Goal: Task Accomplishment & Management: Manage account settings

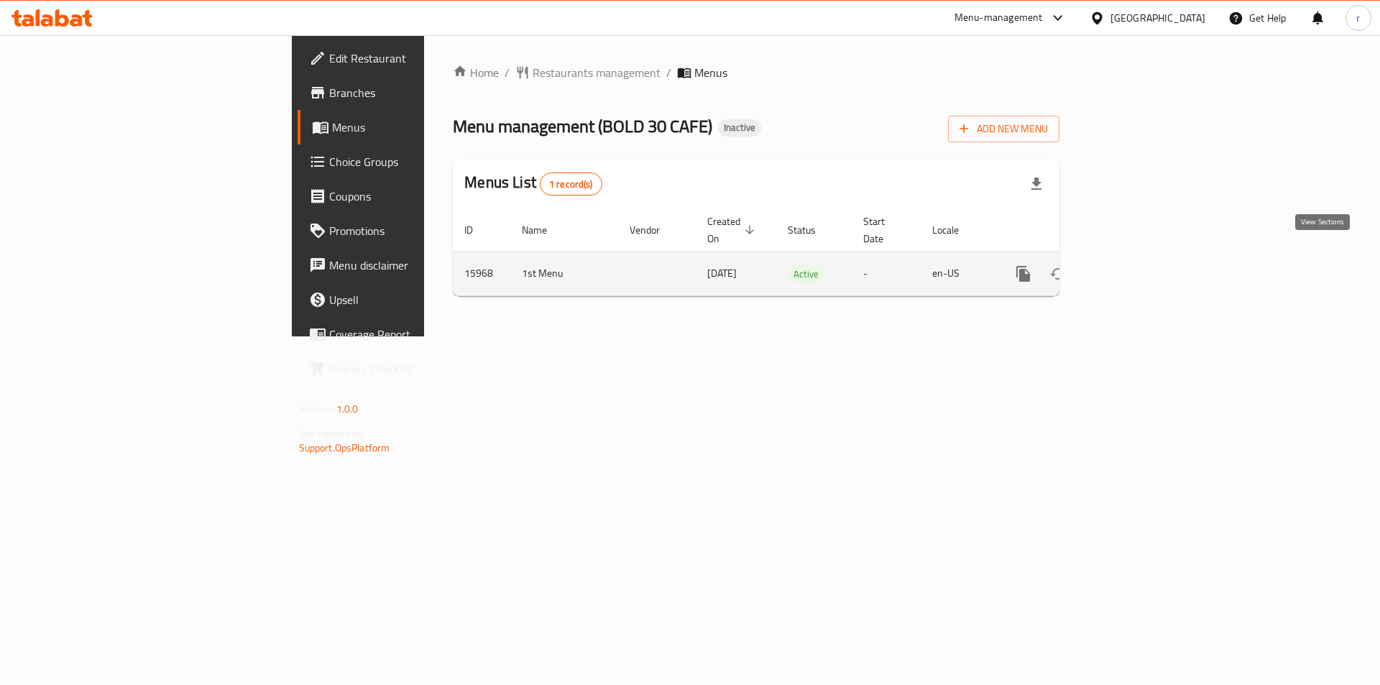
click at [1136, 265] on icon "enhanced table" at bounding box center [1127, 273] width 17 height 17
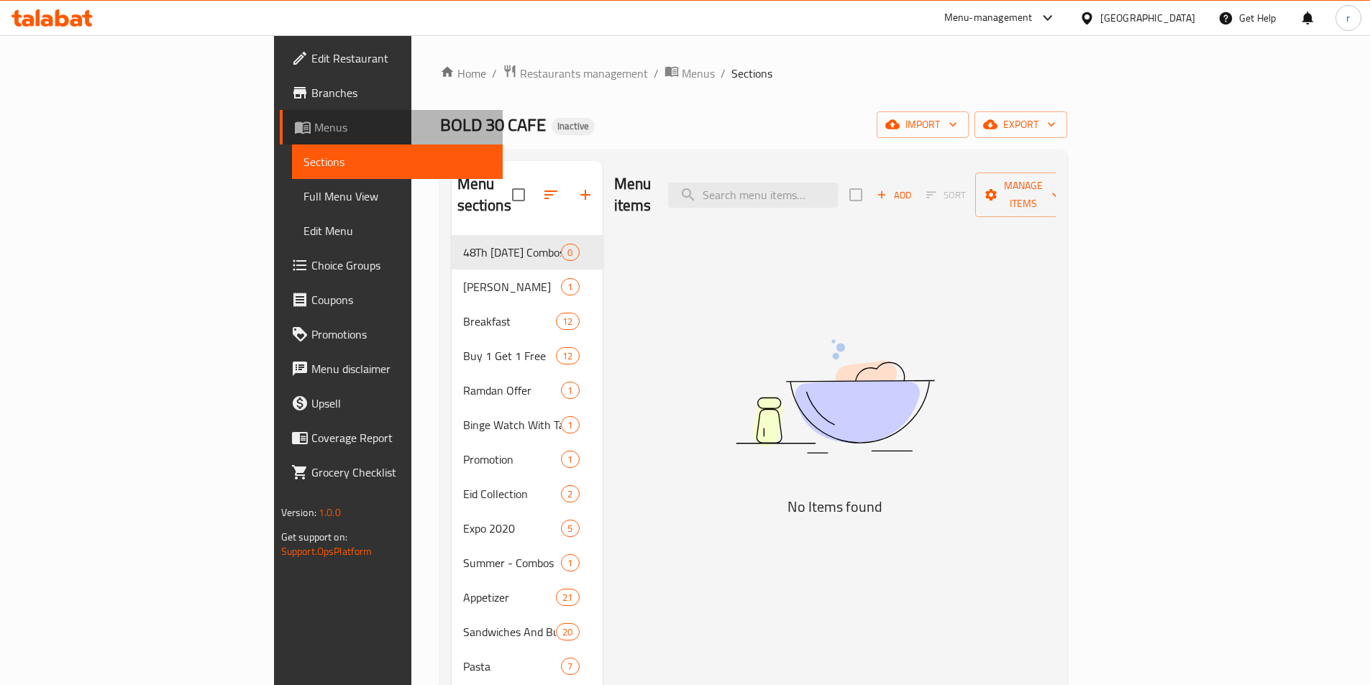
click at [314, 120] on span "Menus" at bounding box center [402, 127] width 177 height 17
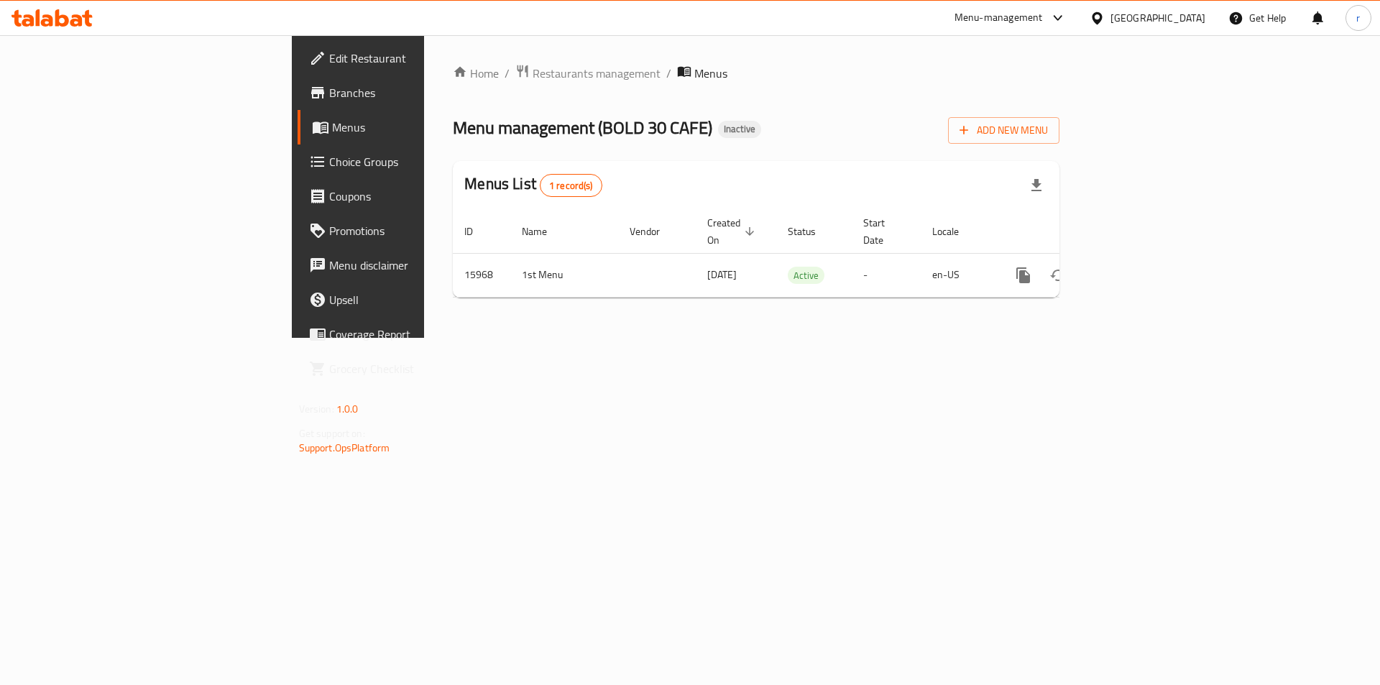
click at [825, 338] on div "Home / Restaurants management / Menus Menu management ( BOLD 30 CAFE ) Inactive…" at bounding box center [756, 186] width 664 height 303
click at [1048, 133] on span "Add New Menu" at bounding box center [1004, 130] width 88 height 18
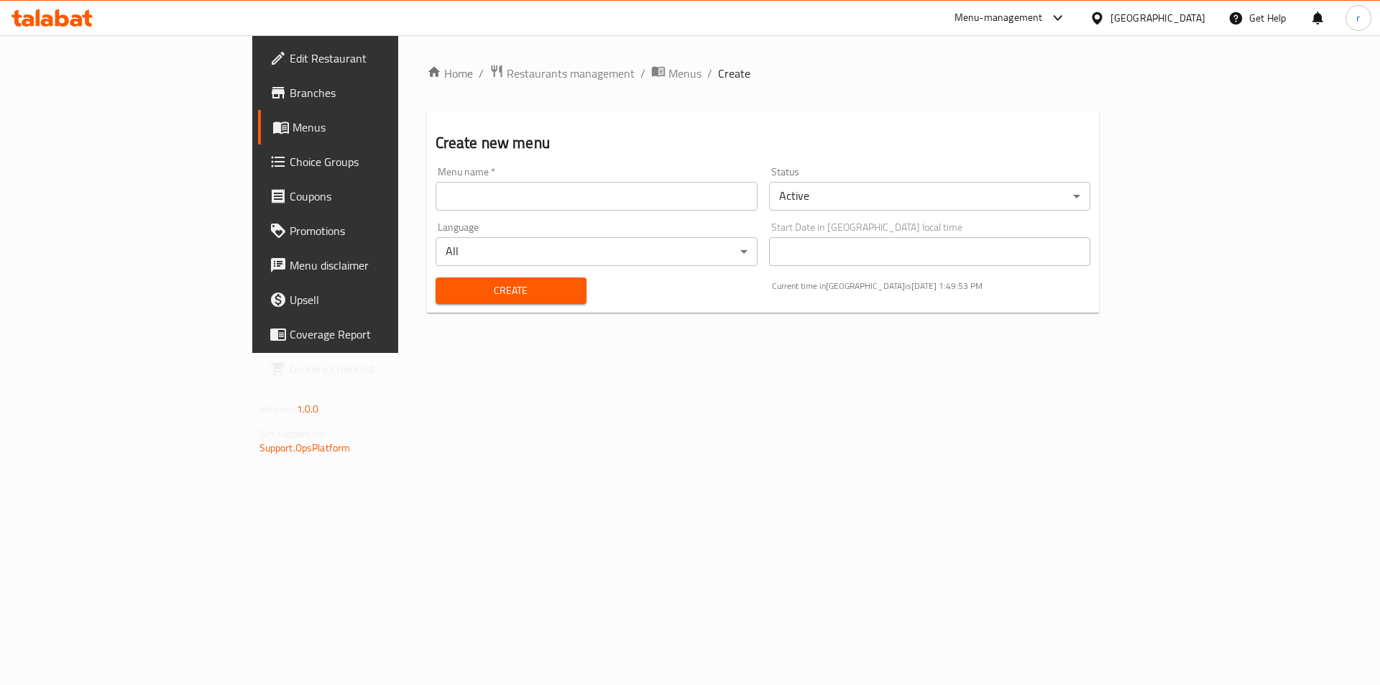
click at [480, 198] on input "text" at bounding box center [597, 196] width 322 height 29
click at [436, 203] on input "ritaj 16_9_2025" at bounding box center [597, 196] width 322 height 29
type input "ritaj 18_9_2025"
click at [447, 284] on span "Create" at bounding box center [511, 291] width 128 height 18
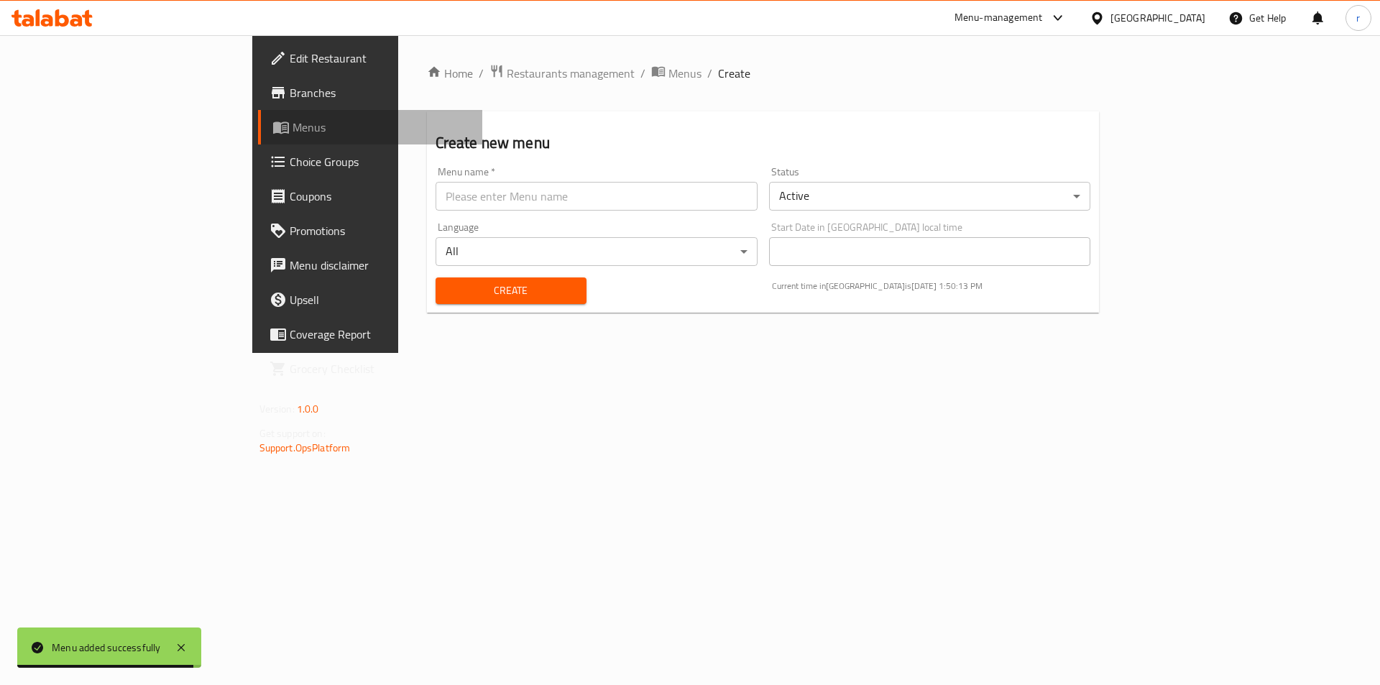
click at [258, 143] on link "Menus" at bounding box center [370, 127] width 225 height 35
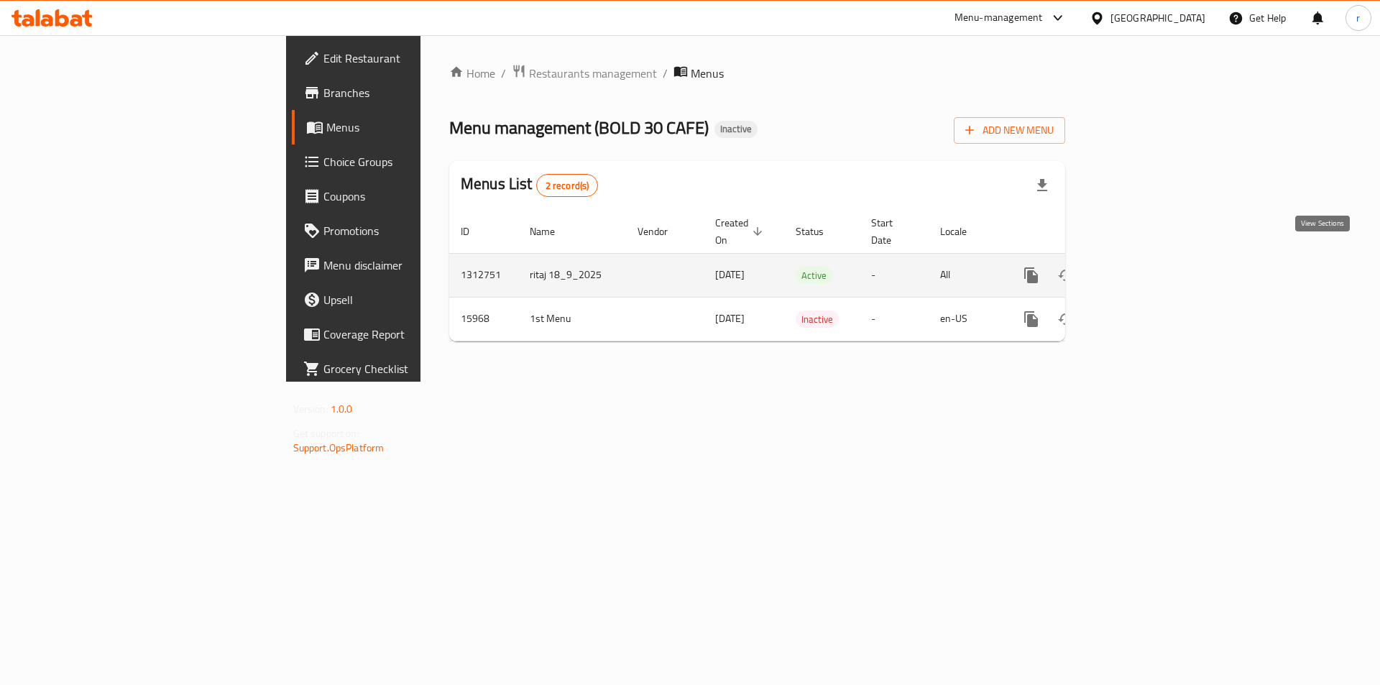
click at [1144, 267] on icon "enhanced table" at bounding box center [1135, 275] width 17 height 17
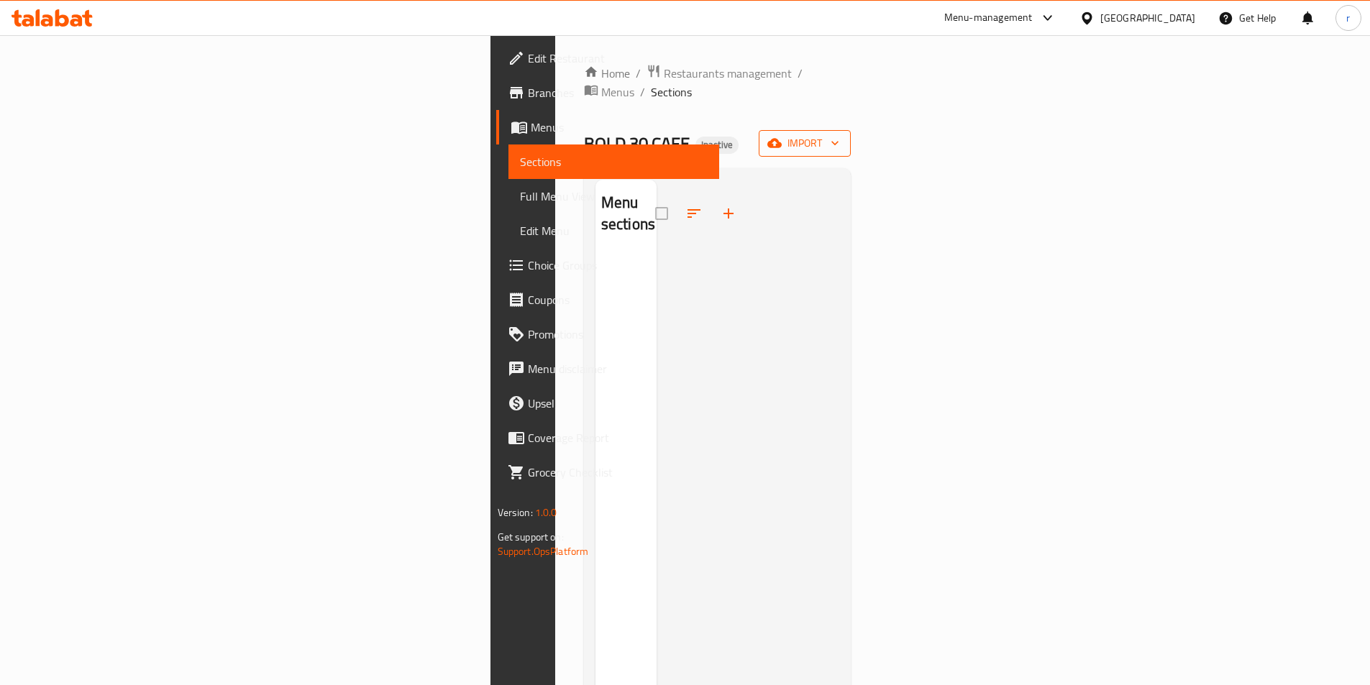
click at [839, 134] on span "import" at bounding box center [804, 143] width 69 height 18
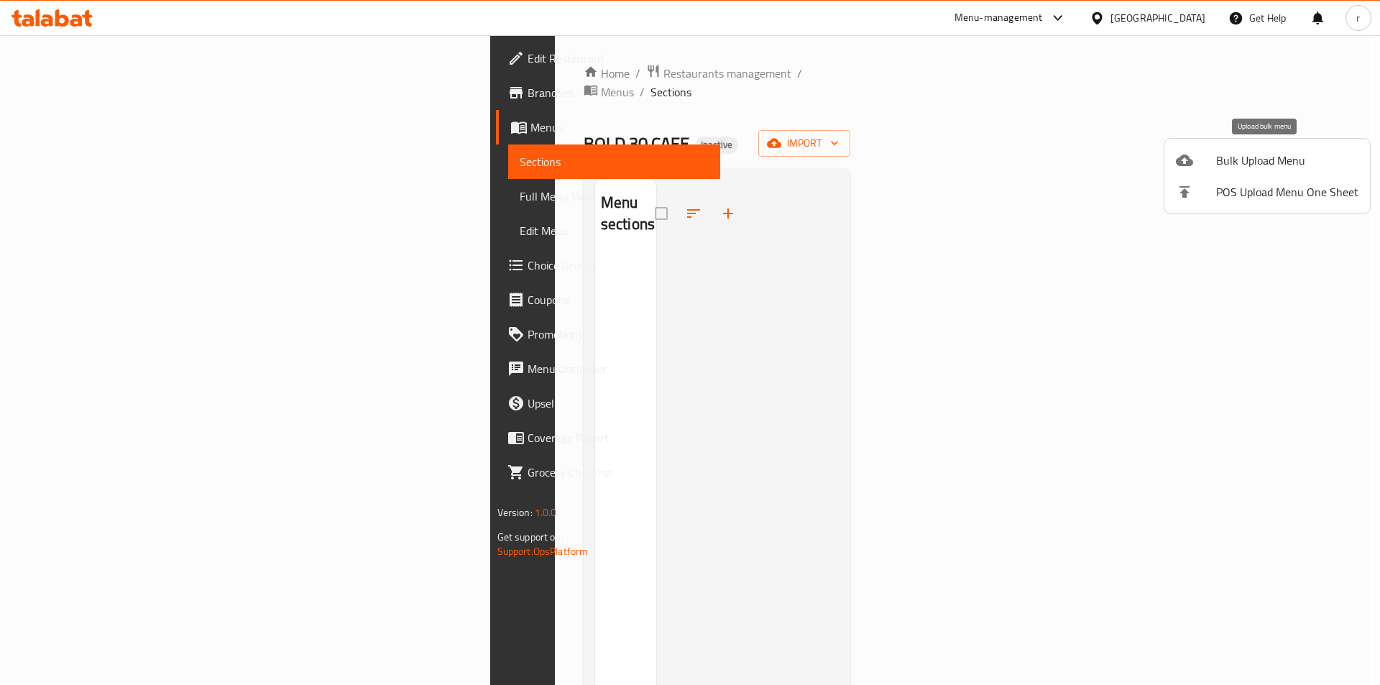
click at [1272, 161] on span "Bulk Upload Menu" at bounding box center [1287, 160] width 142 height 17
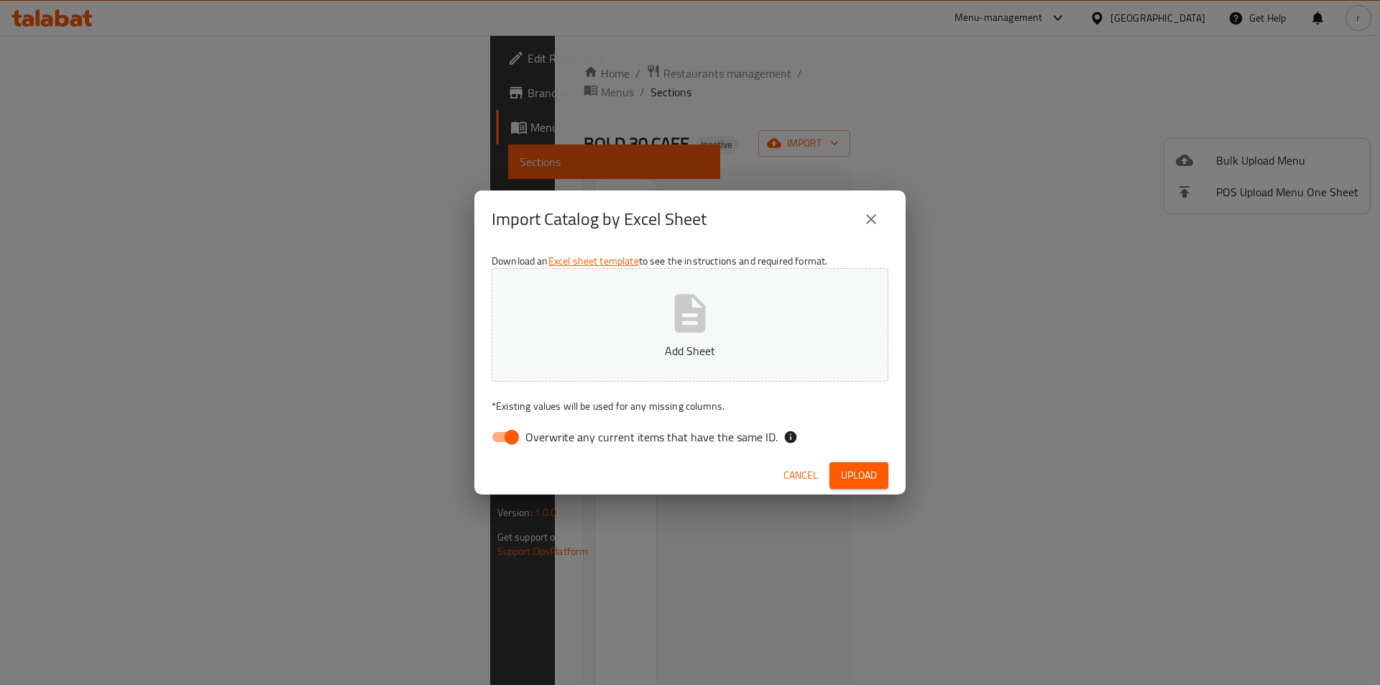
click at [564, 441] on span "Overwrite any current items that have the same ID." at bounding box center [652, 436] width 252 height 17
click at [553, 441] on input "Overwrite any current items that have the same ID." at bounding box center [512, 436] width 82 height 27
checkbox input "false"
click at [853, 480] on span "Upload" at bounding box center [859, 476] width 36 height 18
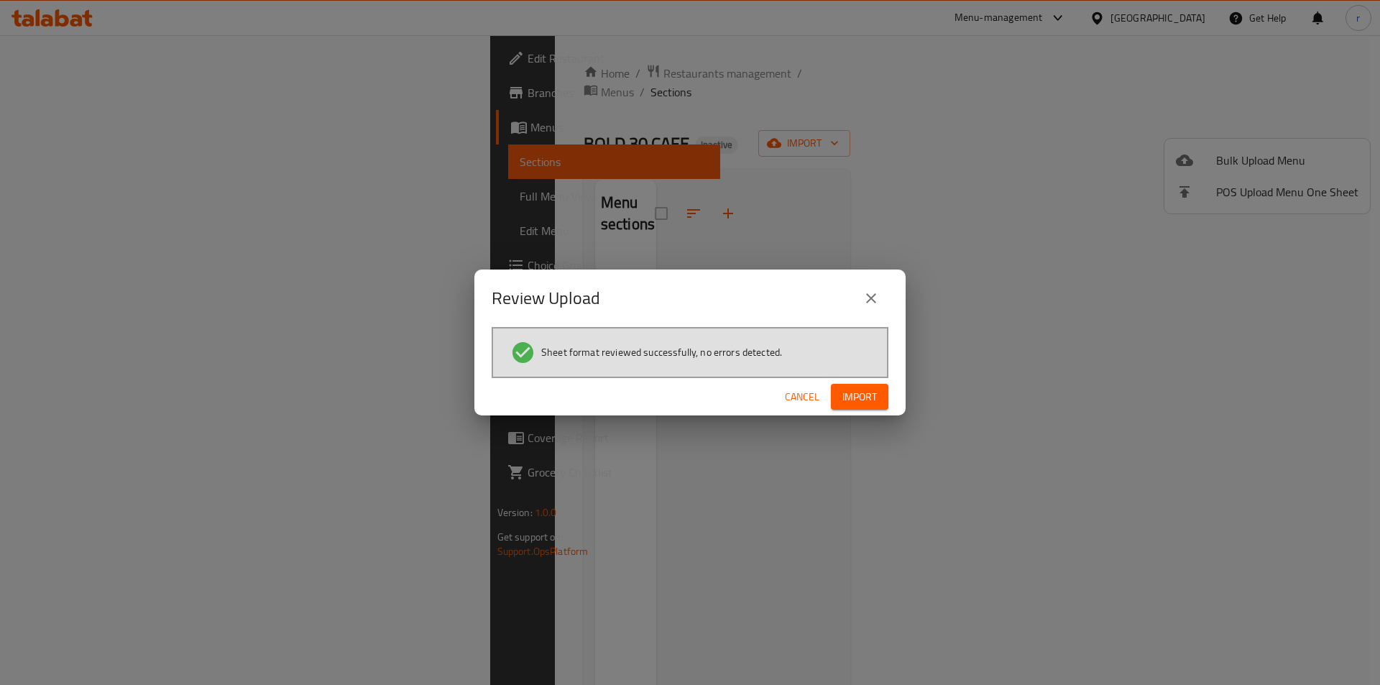
click at [841, 401] on button "Import" at bounding box center [860, 397] width 58 height 27
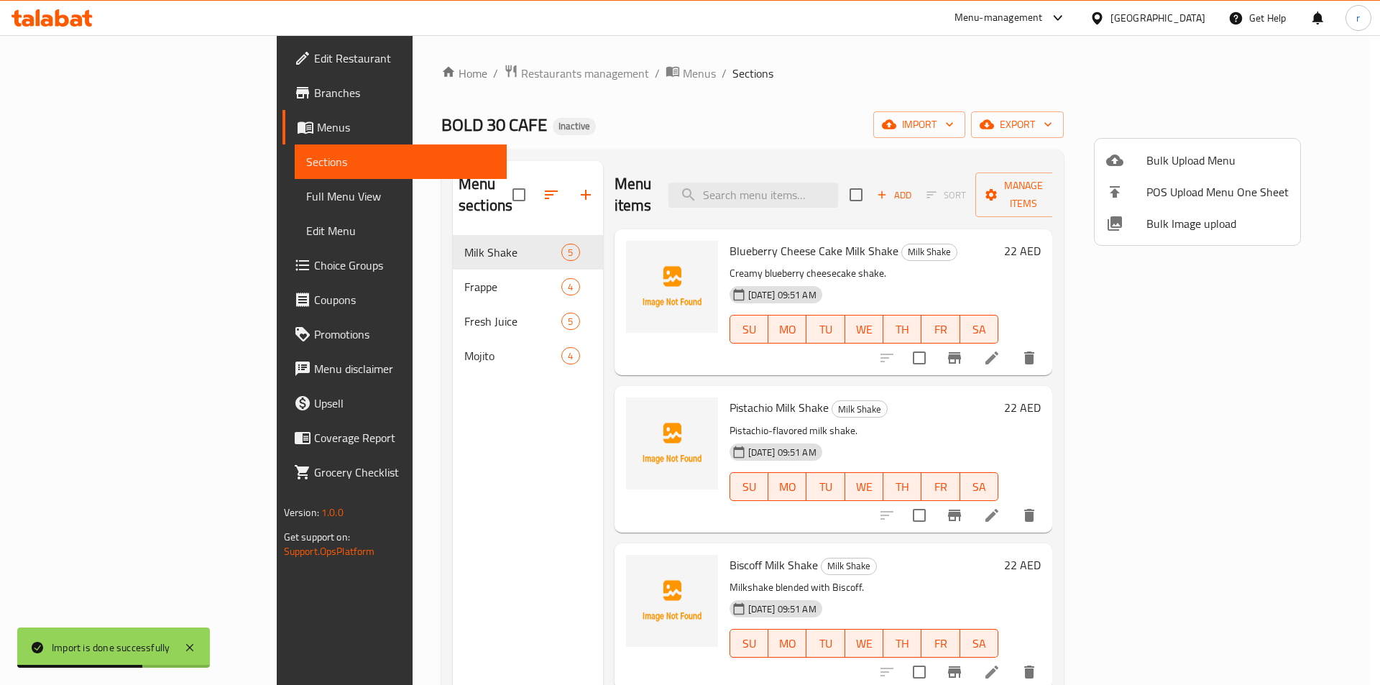
click at [55, 196] on div at bounding box center [690, 342] width 1380 height 685
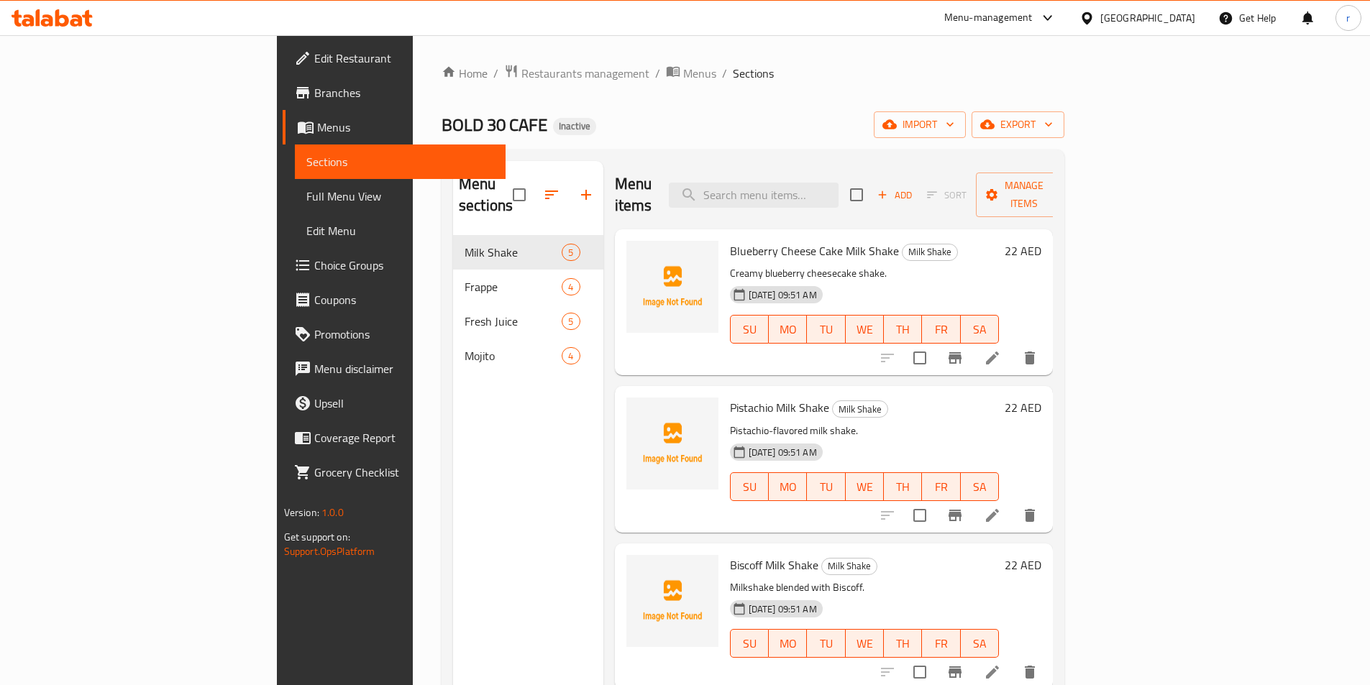
click at [306, 196] on span "Full Menu View" at bounding box center [400, 196] width 188 height 17
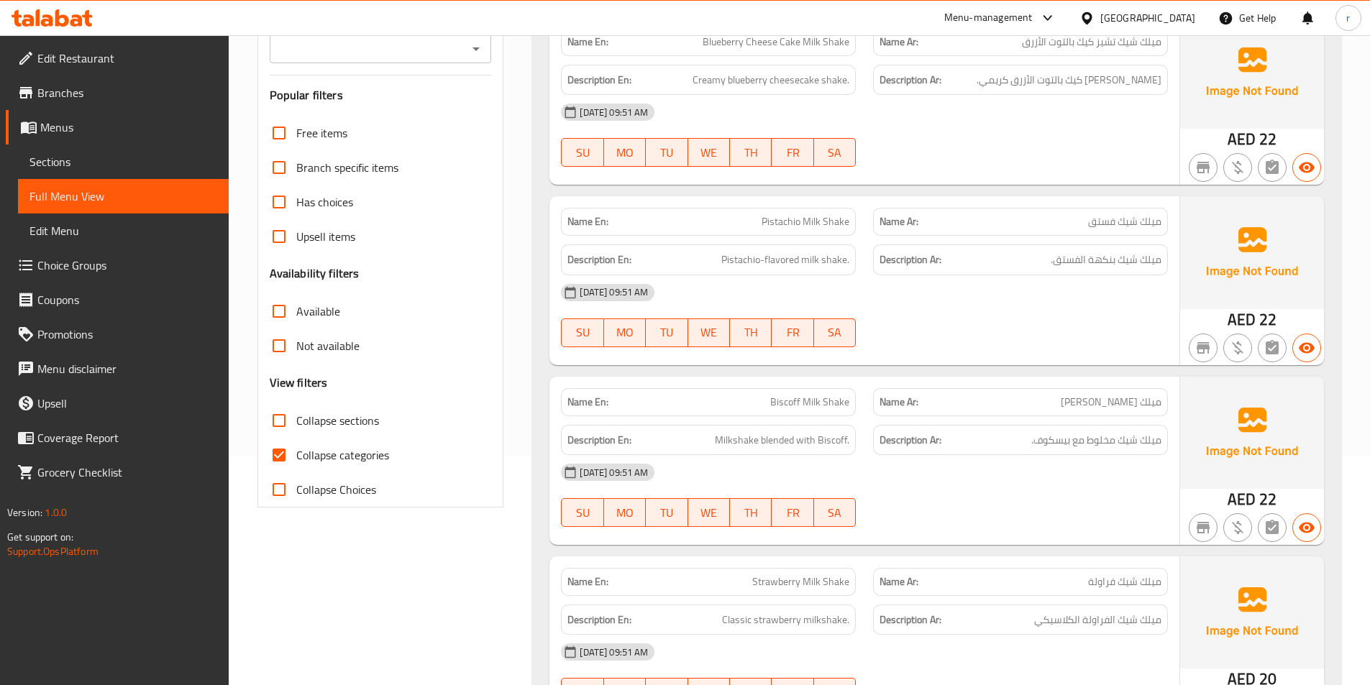
scroll to position [359, 0]
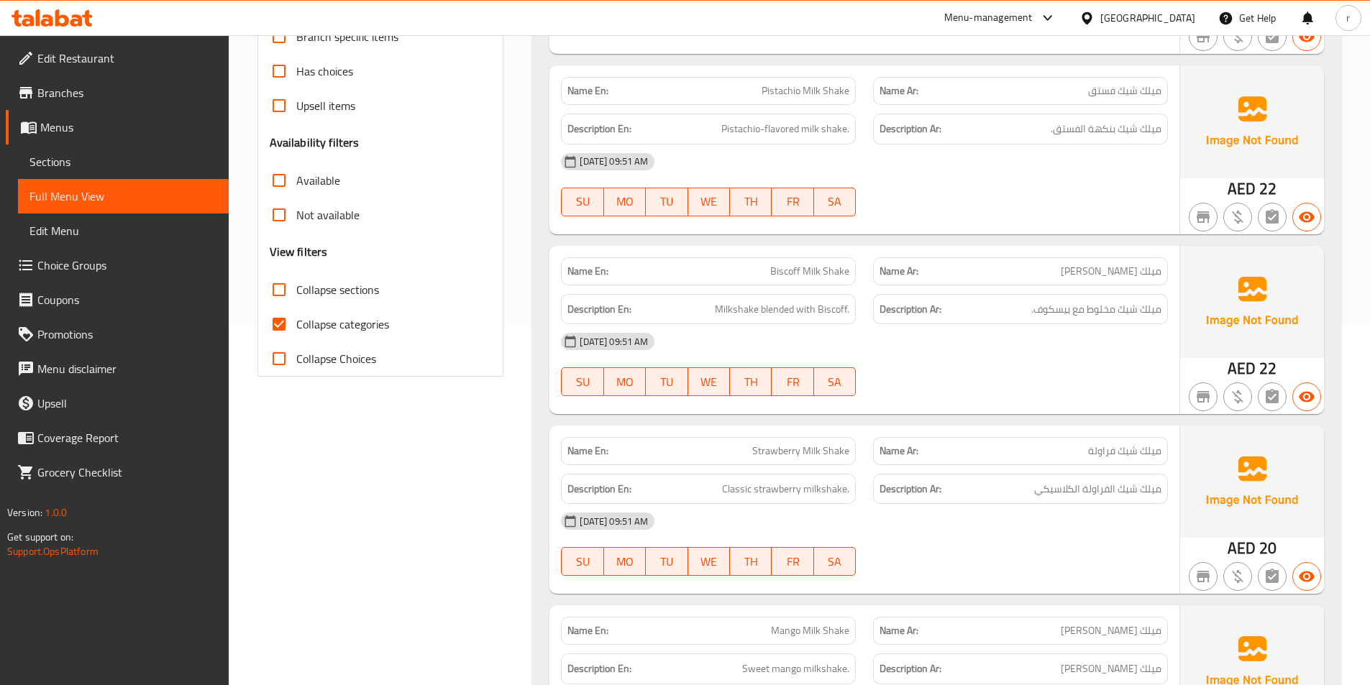
click at [298, 327] on span "Collapse categories" at bounding box center [342, 324] width 93 height 17
click at [296, 327] on input "Collapse categories" at bounding box center [279, 324] width 35 height 35
checkbox input "false"
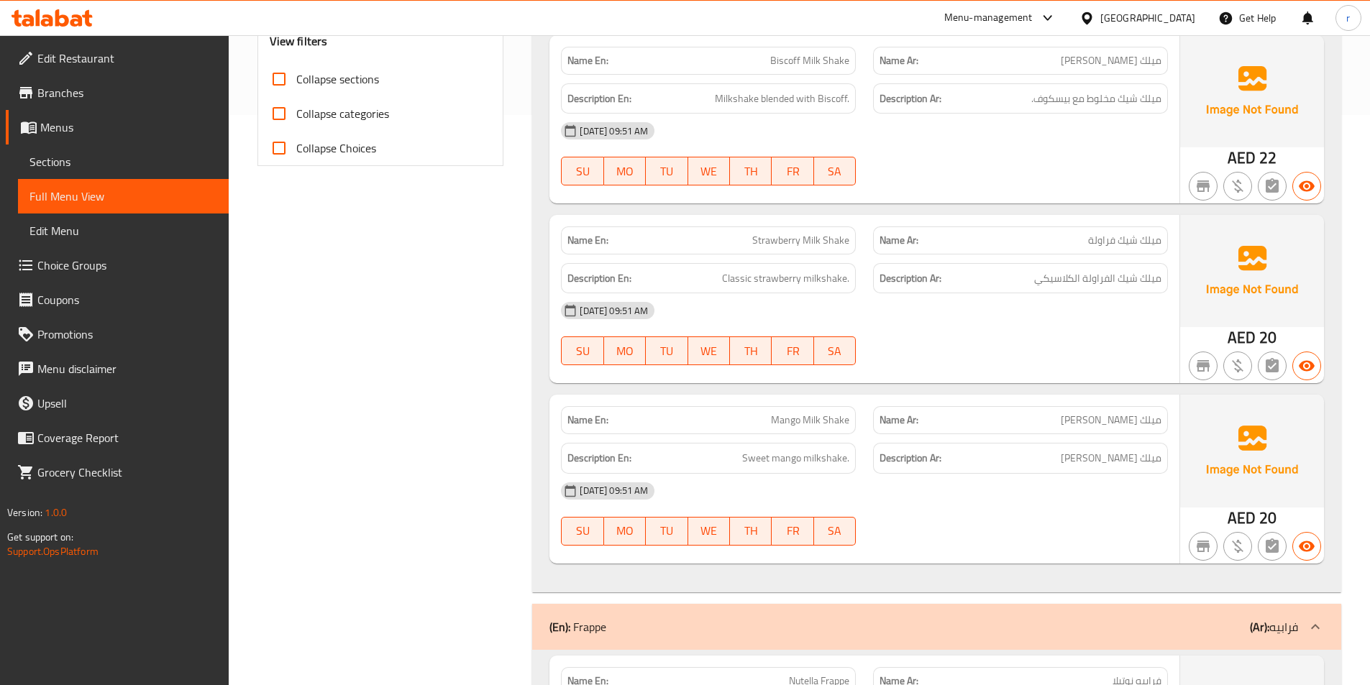
scroll to position [0, 0]
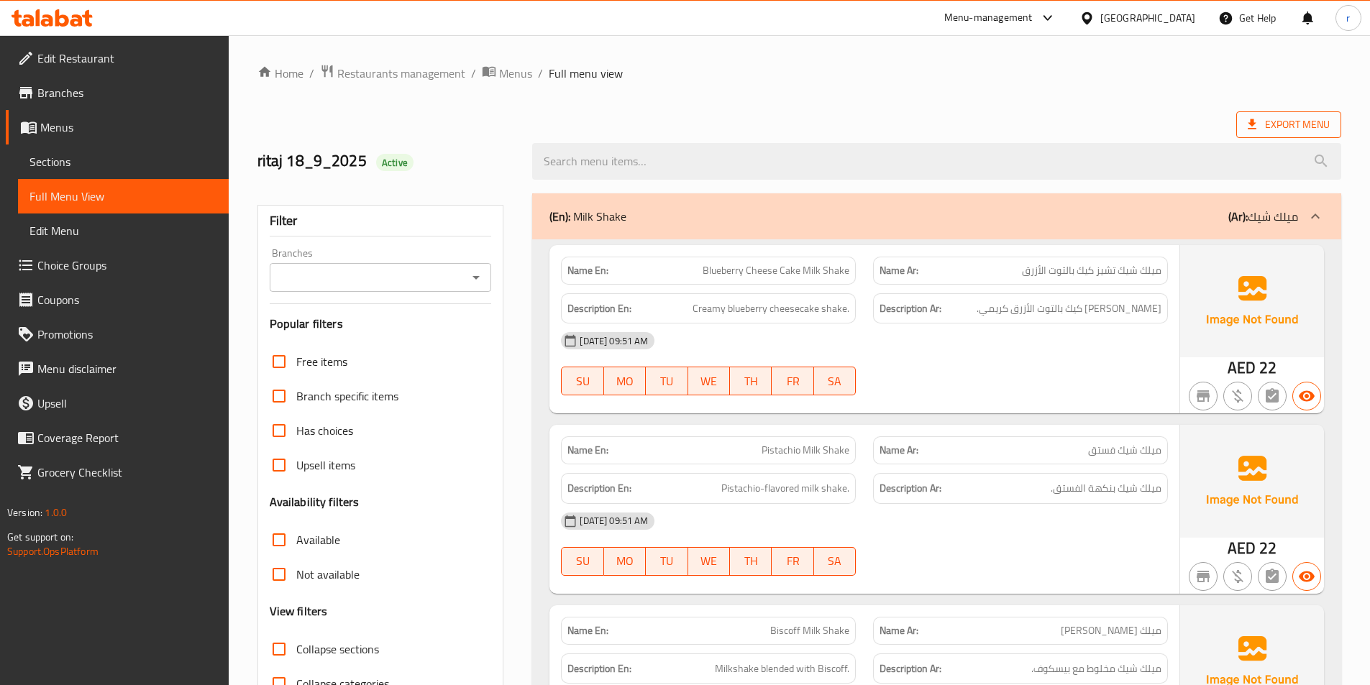
click at [1264, 127] on span "Export Menu" at bounding box center [1288, 125] width 82 height 18
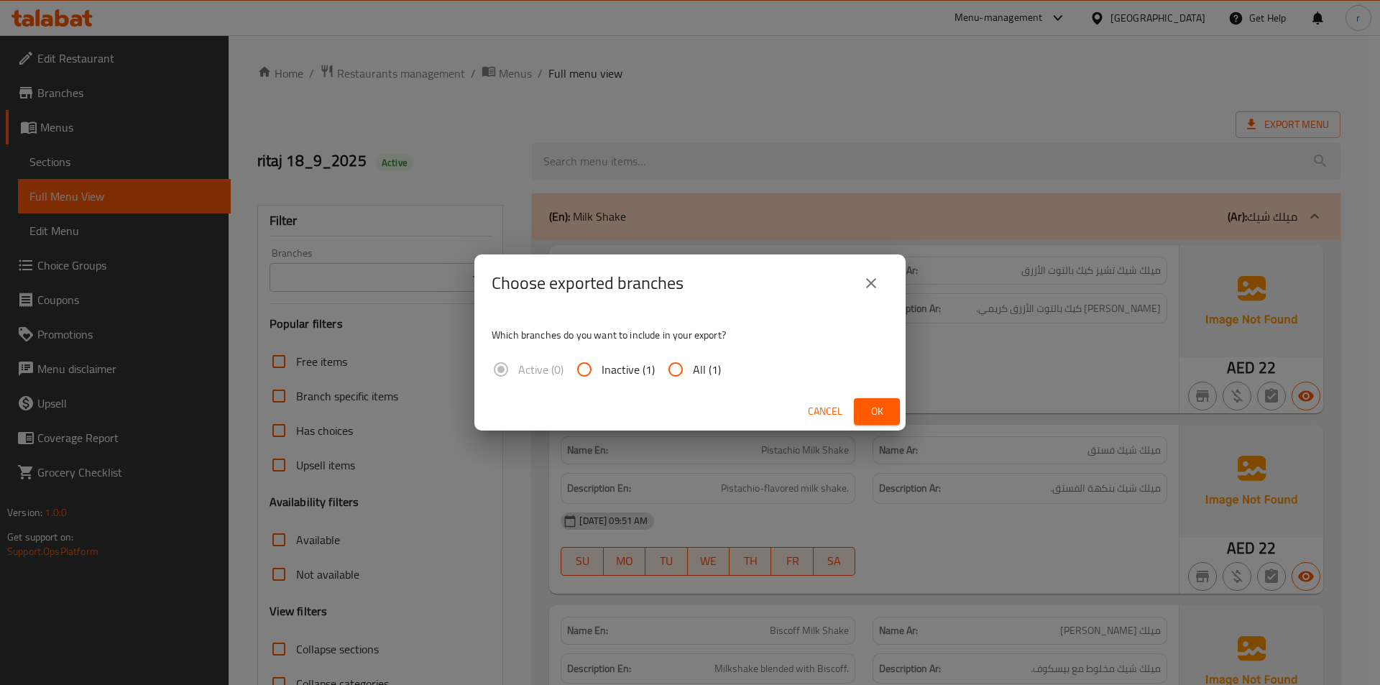
click at [702, 366] on span "All (1)" at bounding box center [707, 369] width 28 height 17
click at [693, 366] on input "All (1)" at bounding box center [676, 369] width 35 height 35
radio input "true"
click at [881, 416] on span "Ok" at bounding box center [877, 412] width 23 height 18
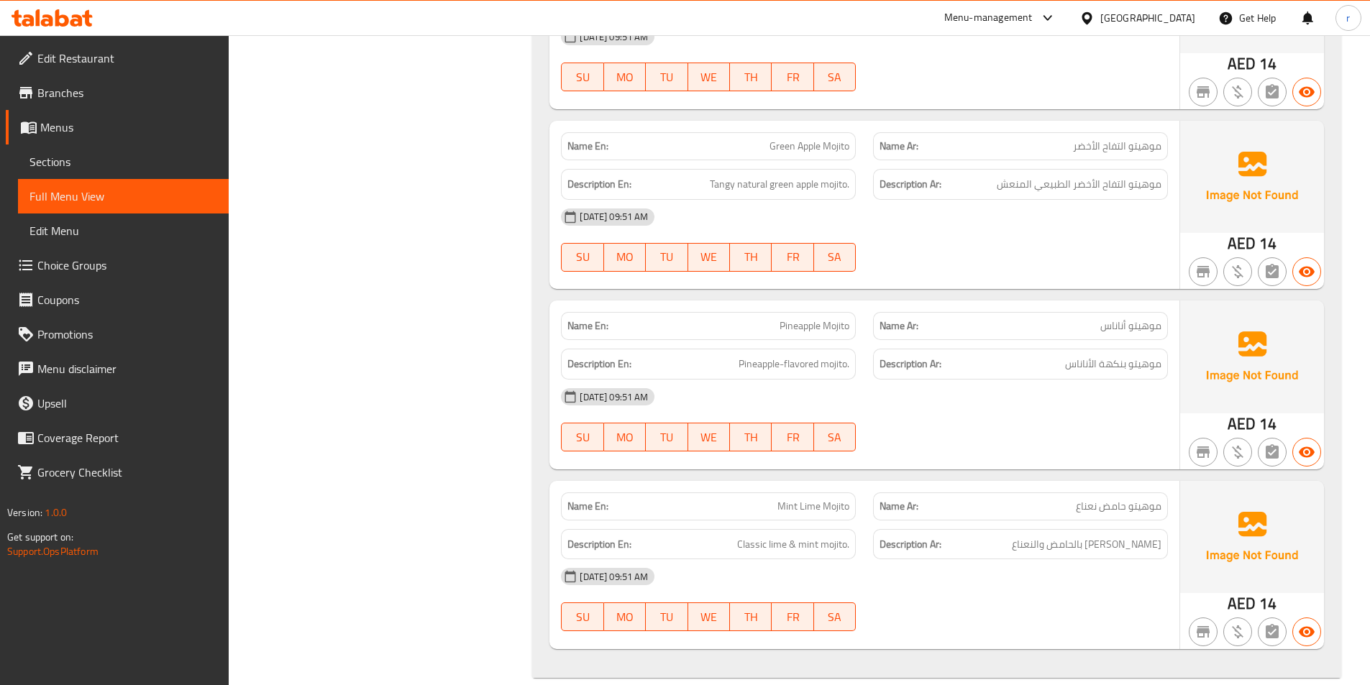
scroll to position [3087, 0]
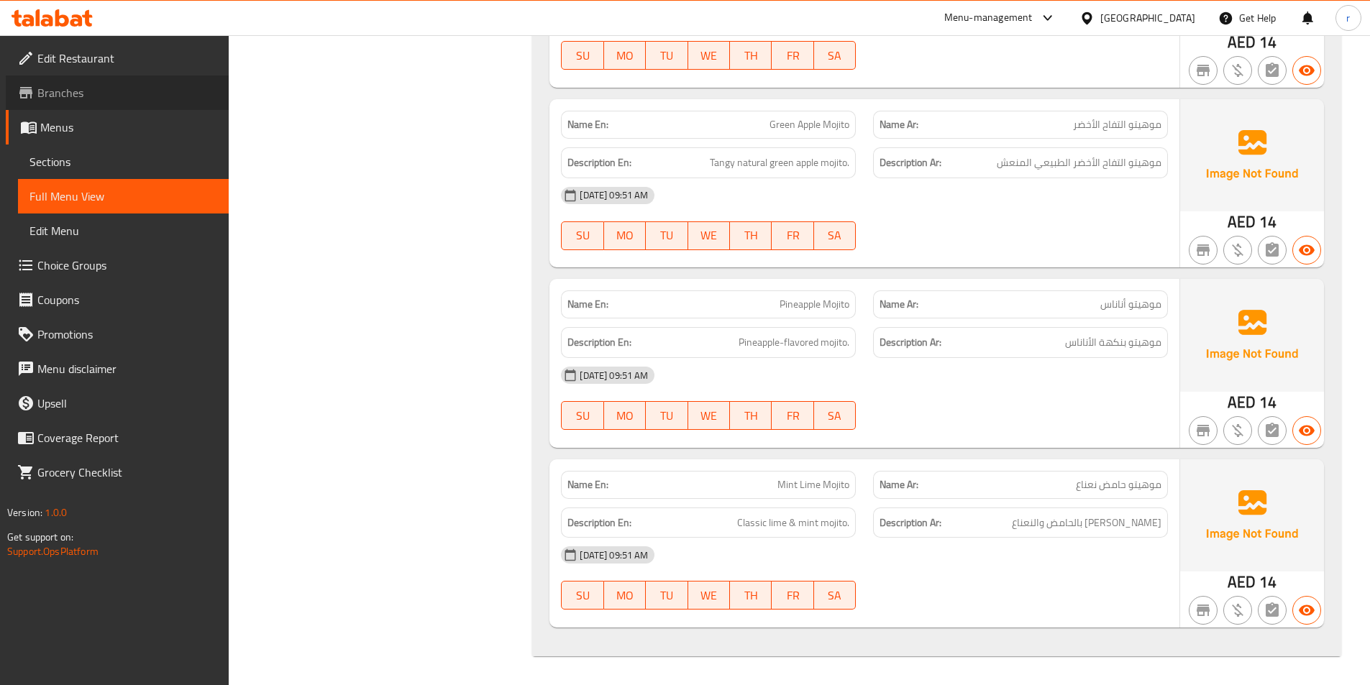
click at [81, 107] on link "Branches" at bounding box center [117, 92] width 223 height 35
